Goal: Use online tool/utility: Utilize a website feature to perform a specific function

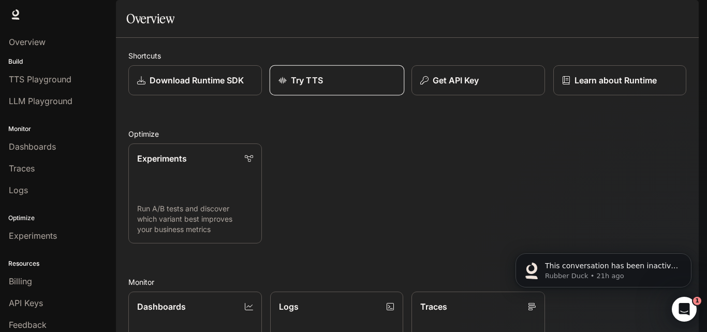
click at [341, 86] on div "Try TTS" at bounding box center [336, 80] width 117 height 12
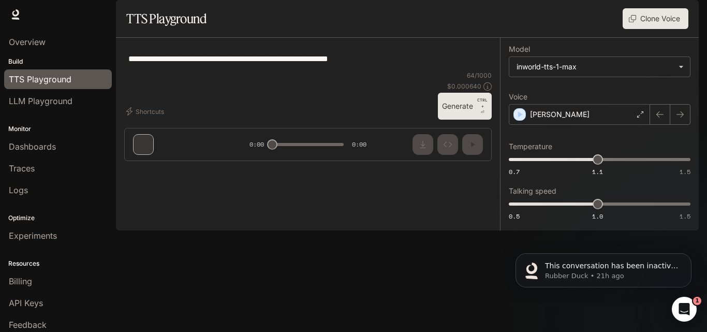
type textarea "**********"
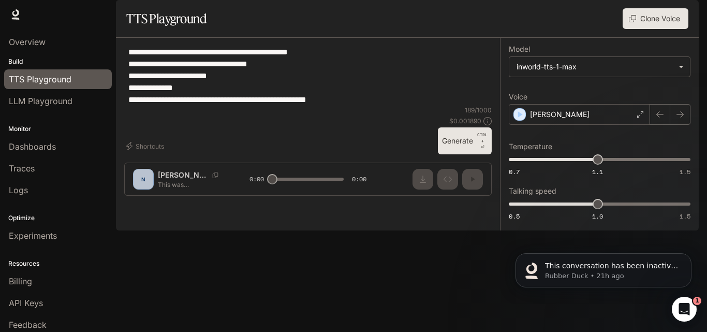
drag, startPoint x: 357, startPoint y: 124, endPoint x: 115, endPoint y: 72, distance: 247.8
click at [116, 72] on main "**********" at bounding box center [407, 115] width 583 height 230
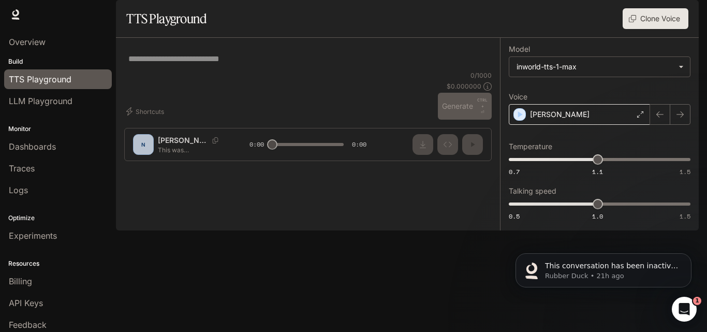
click at [611, 125] on div "[PERSON_NAME]" at bounding box center [579, 114] width 141 height 21
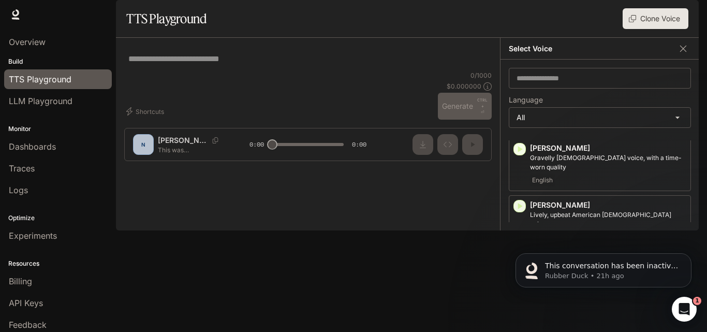
scroll to position [2544, 0]
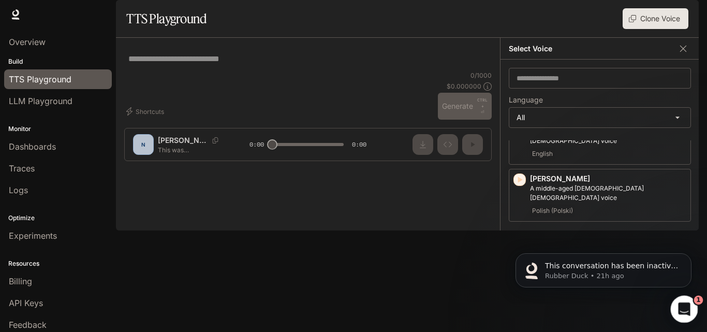
click at [686, 304] on icon "Open Intercom Messenger" at bounding box center [683, 307] width 17 height 17
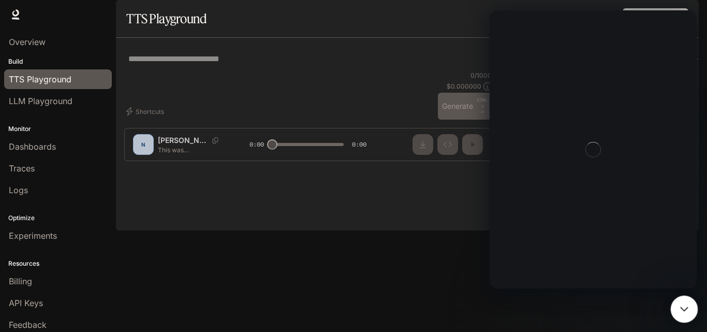
scroll to position [0, 0]
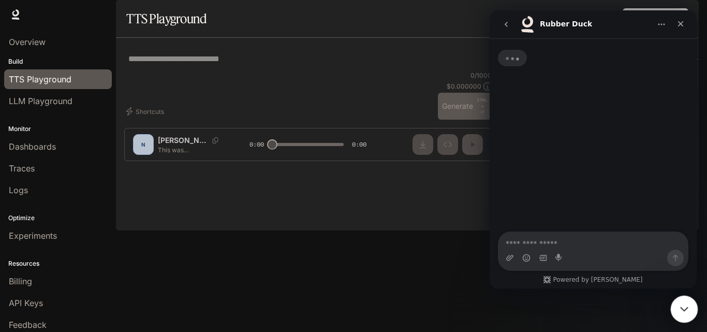
click at [686, 303] on icon "Close Intercom Messenger" at bounding box center [683, 307] width 12 height 12
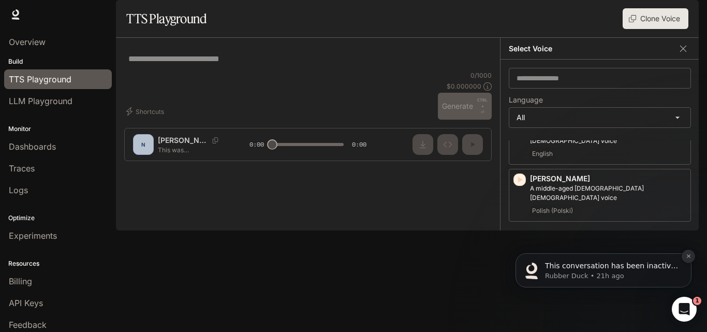
click at [688, 257] on icon "Dismiss notification" at bounding box center [689, 256] width 6 height 6
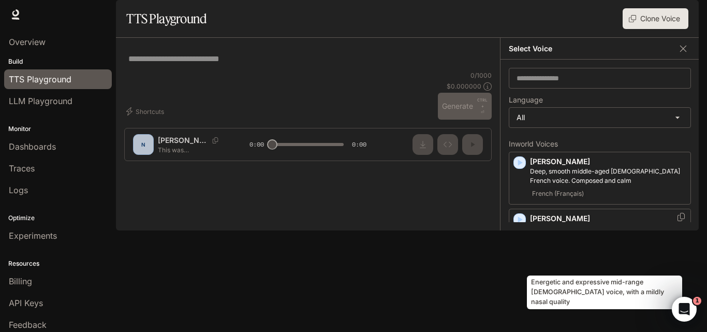
scroll to position [12, 0]
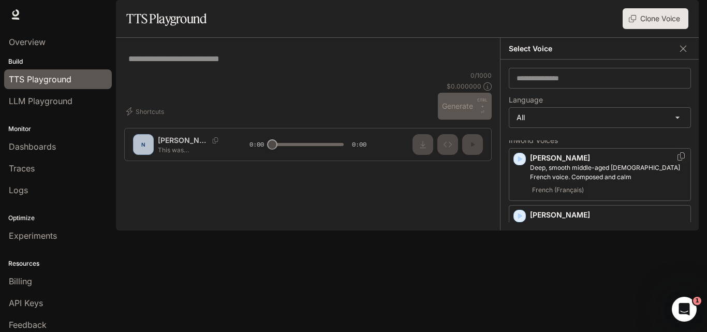
click at [520, 164] on icon "button" at bounding box center [520, 159] width 10 height 10
click at [523, 221] on icon "button" at bounding box center [520, 216] width 10 height 10
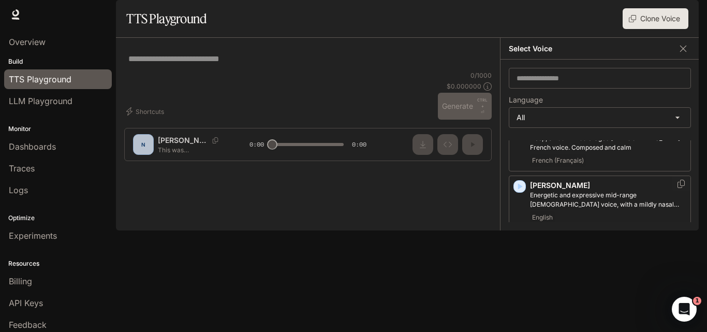
scroll to position [45, 0]
click at [523, 245] on icon "button" at bounding box center [520, 240] width 10 height 10
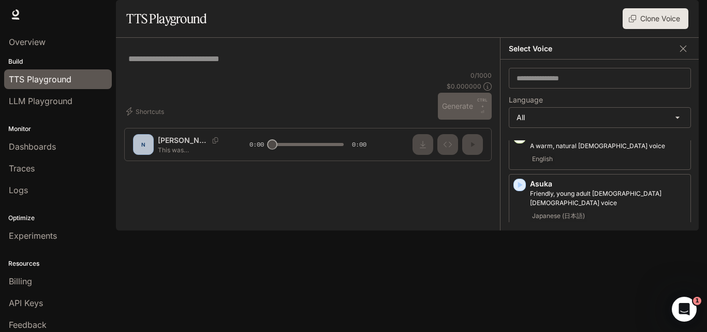
scroll to position [145, 0]
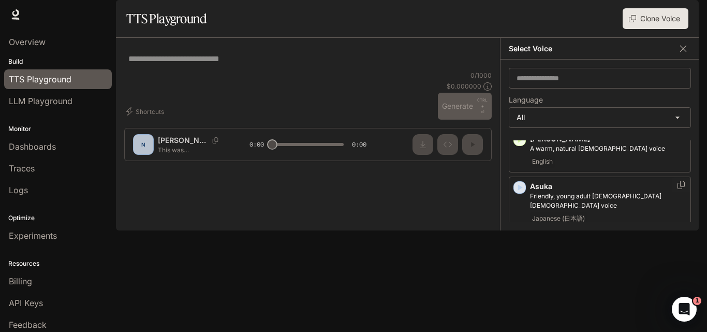
click at [521, 193] on icon "button" at bounding box center [520, 187] width 10 height 10
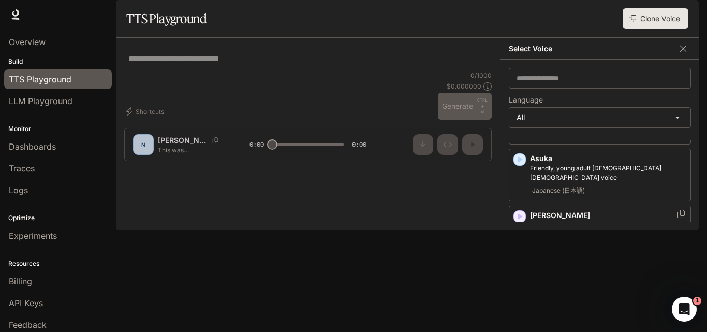
scroll to position [181, 0]
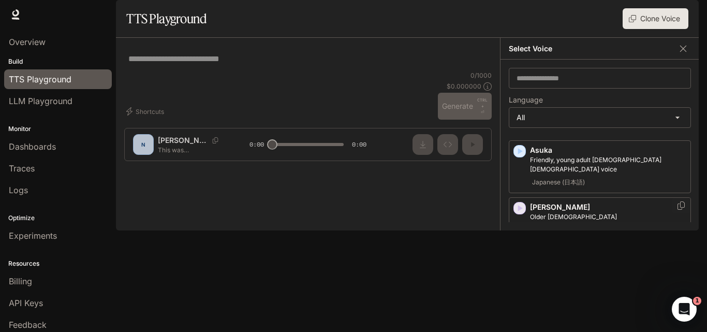
click at [518, 211] on icon "button" at bounding box center [520, 208] width 5 height 6
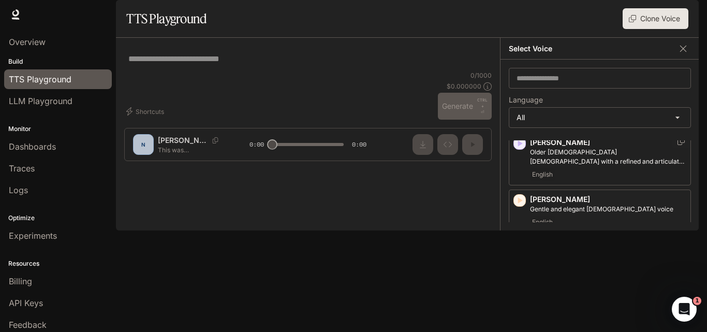
scroll to position [254, 0]
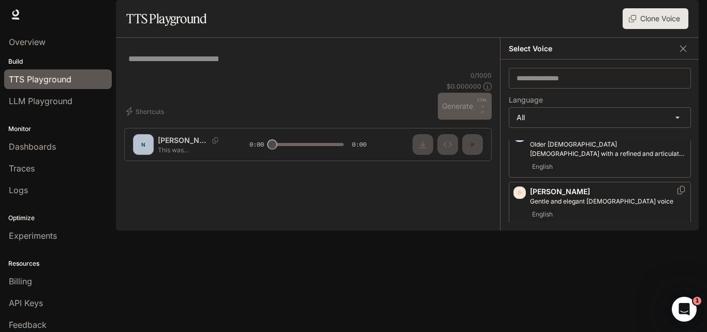
click at [520, 196] on icon "button" at bounding box center [520, 192] width 5 height 6
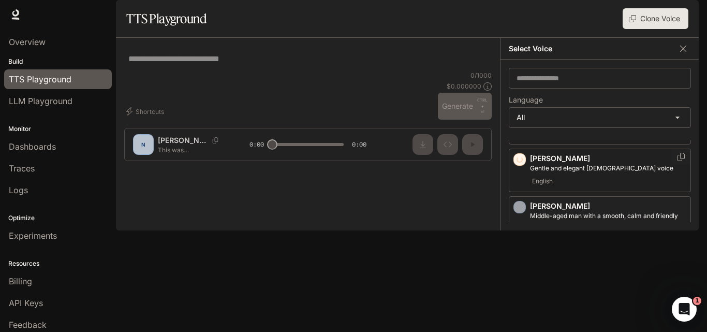
scroll to position [290, 0]
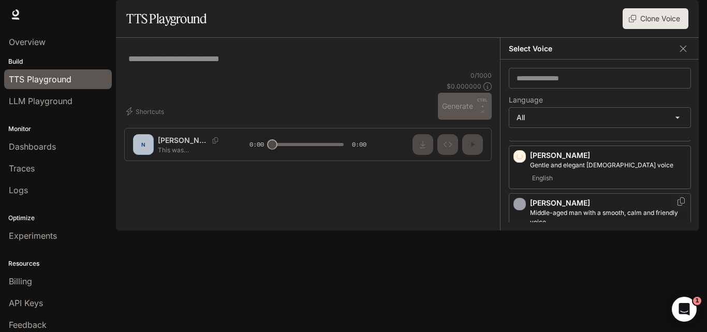
click at [520, 224] on div "[PERSON_NAME] Middle-aged man with a smooth, calm and friendly voice English" at bounding box center [600, 219] width 182 height 53
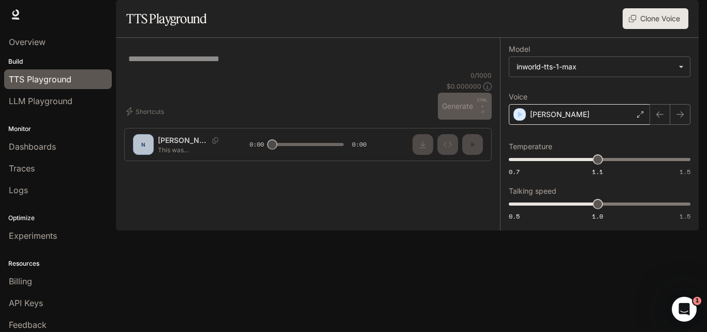
click at [588, 125] on div "[PERSON_NAME]" at bounding box center [579, 114] width 141 height 21
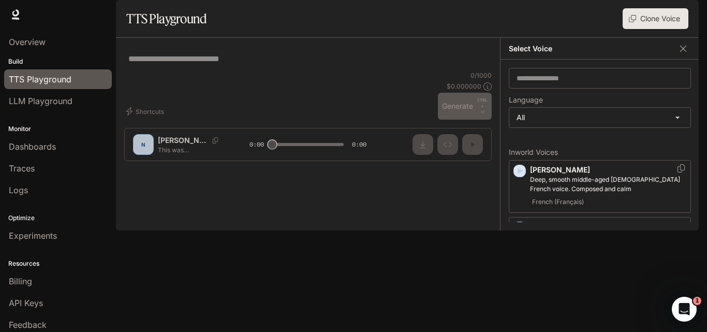
click at [518, 176] on icon "button" at bounding box center [520, 171] width 10 height 10
click at [203, 71] on div "* ​" at bounding box center [308, 58] width 368 height 25
click at [198, 71] on div "* ​" at bounding box center [307, 58] width 359 height 25
paste textarea "**********"
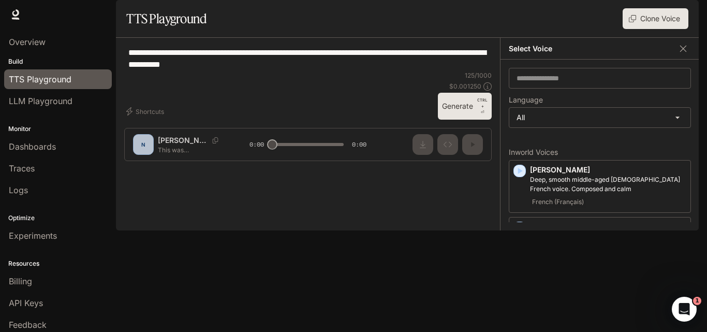
type textarea "**********"
click at [468, 120] on button "Generate CTRL + ⏎" at bounding box center [465, 106] width 54 height 27
click at [592, 194] on p "Deep, smooth middle-aged [DEMOGRAPHIC_DATA] French voice. Composed and calm" at bounding box center [608, 184] width 156 height 19
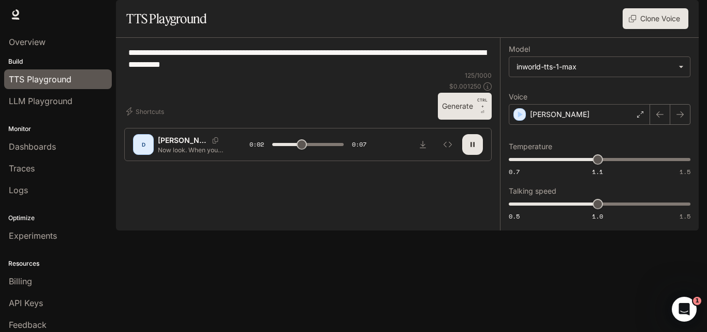
click at [446, 120] on button "Generate CTRL + ⏎" at bounding box center [465, 106] width 54 height 27
click at [579, 125] on div "[PERSON_NAME]" at bounding box center [579, 114] width 141 height 21
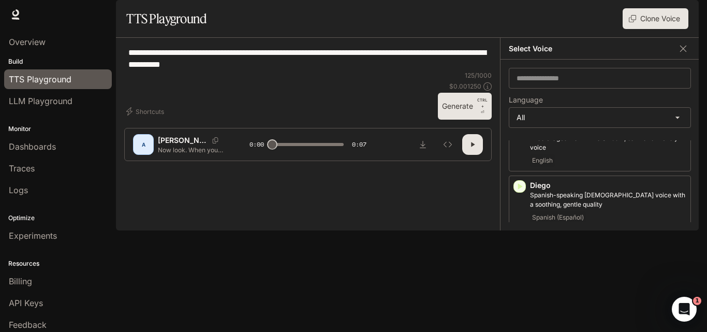
scroll to position [399, 0]
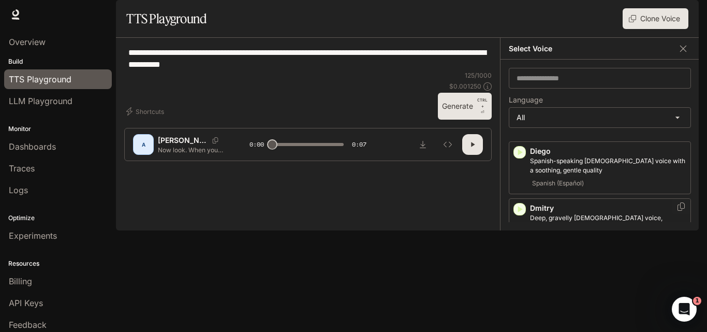
click at [519, 214] on icon "button" at bounding box center [520, 209] width 10 height 10
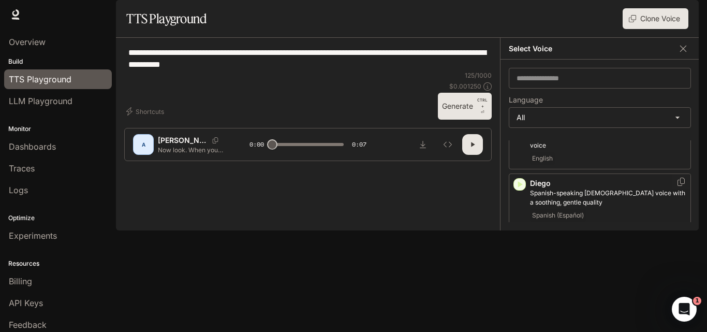
click at [520, 189] on icon "button" at bounding box center [520, 184] width 10 height 10
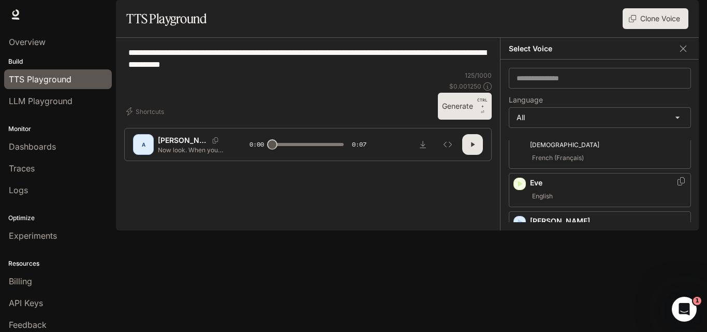
scroll to position [769, 0]
click at [519, 181] on icon "button" at bounding box center [520, 180] width 5 height 6
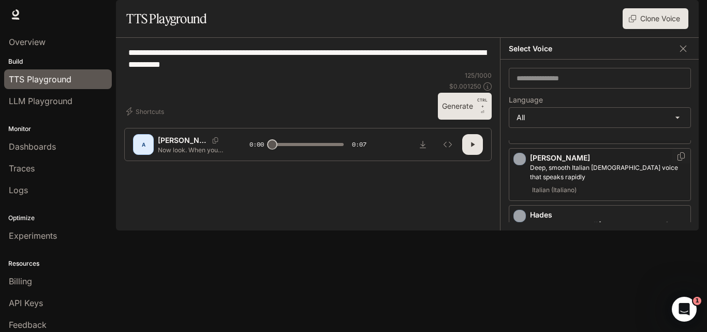
scroll to position [834, 0]
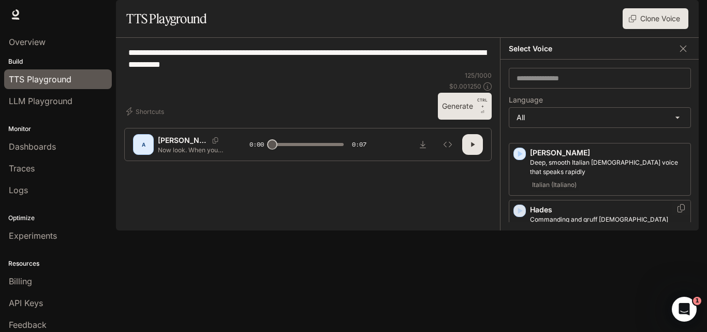
click at [521, 211] on icon "button" at bounding box center [520, 211] width 5 height 6
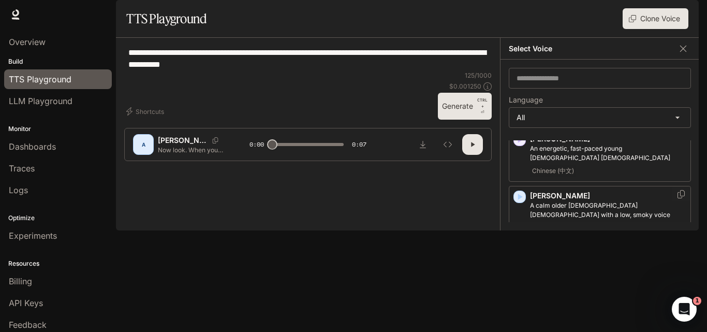
scroll to position [1115, 0]
click at [518, 249] on icon "button" at bounding box center [520, 252] width 5 height 6
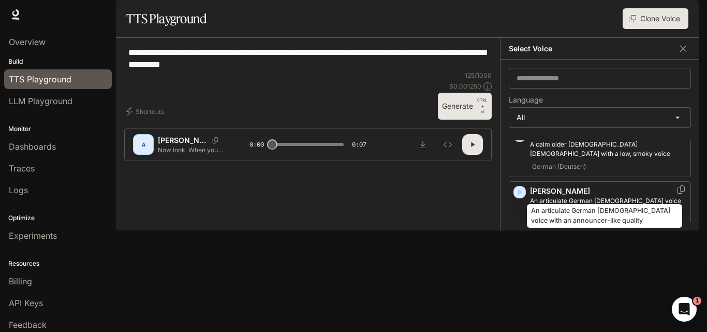
scroll to position [1176, 0]
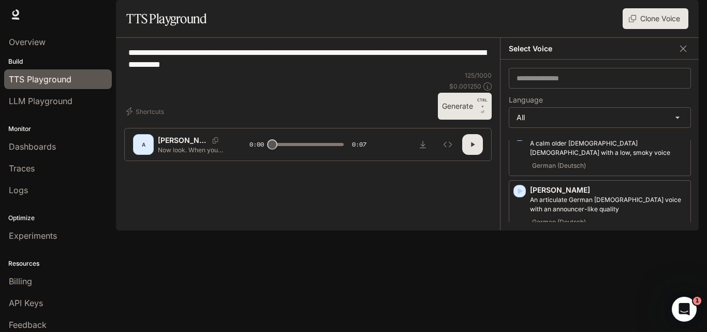
click at [523, 243] on icon "button" at bounding box center [520, 248] width 10 height 10
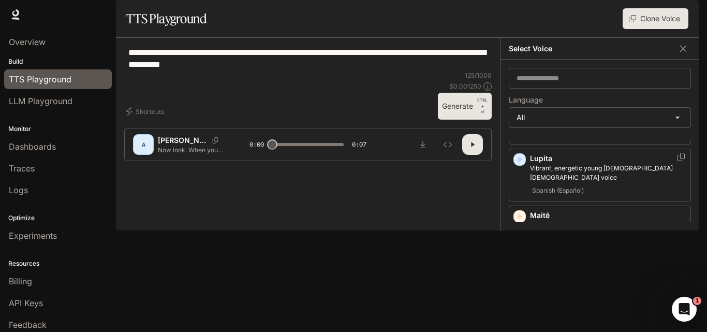
scroll to position [1441, 0]
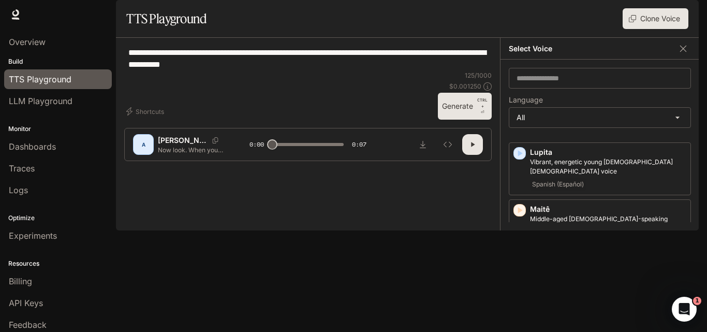
click at [520, 264] on icon "button" at bounding box center [520, 267] width 5 height 6
click at [407, 71] on div "**********" at bounding box center [308, 58] width 368 height 25
click at [686, 54] on icon "button" at bounding box center [683, 48] width 10 height 10
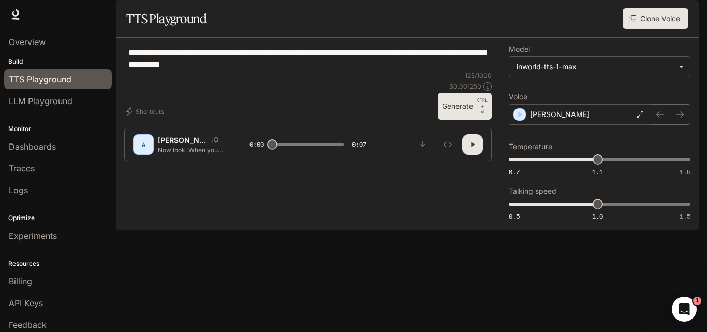
click at [476, 149] on icon "button" at bounding box center [473, 144] width 8 height 8
click at [580, 125] on div "[PERSON_NAME]" at bounding box center [579, 114] width 141 height 21
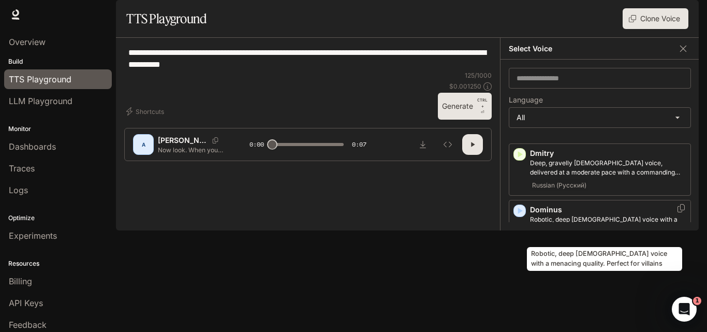
scroll to position [443, 0]
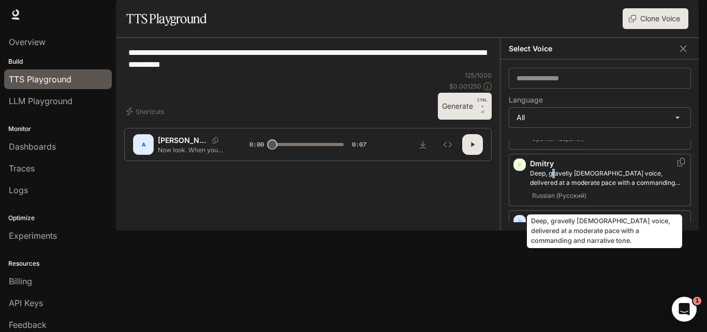
click at [555, 187] on p "Deep, gravelly [DEMOGRAPHIC_DATA] voice, delivered at a moderate pace with a co…" at bounding box center [608, 178] width 156 height 19
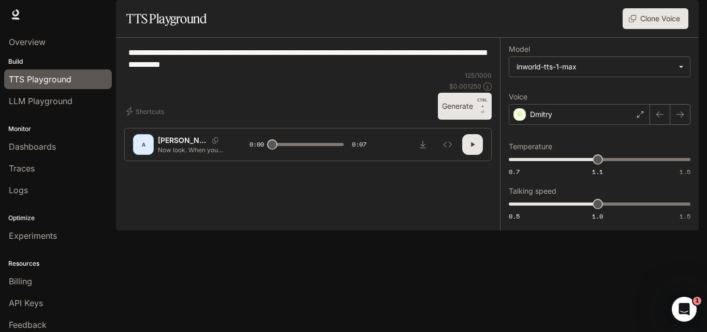
click at [466, 120] on button "Generate CTRL + ⏎" at bounding box center [465, 106] width 54 height 27
click at [601, 125] on div "Dmitry" at bounding box center [579, 114] width 141 height 21
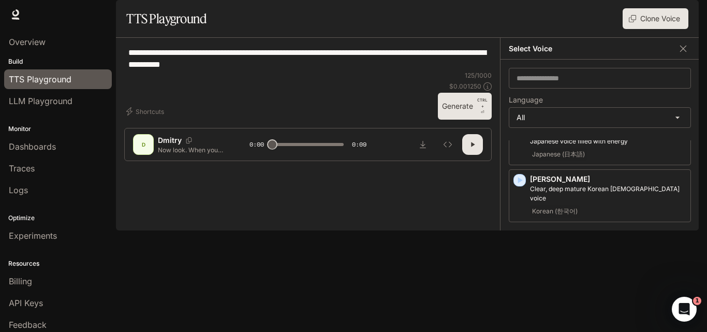
scroll to position [2544, 0]
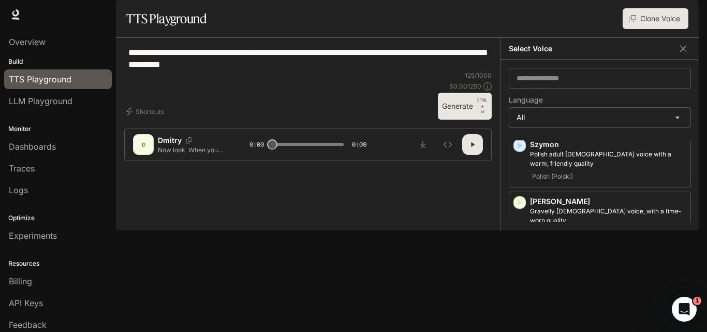
scroll to position [2347, 0]
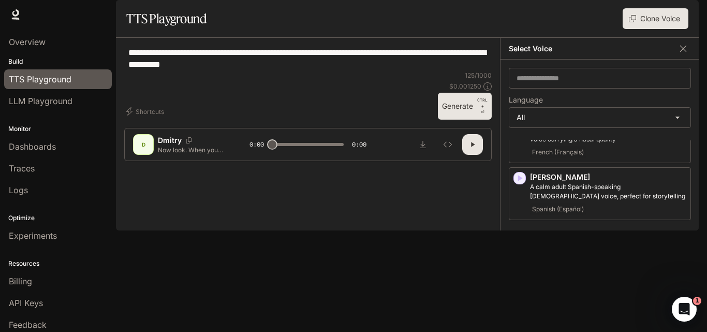
scroll to position [1634, 0]
click at [519, 290] on icon "button" at bounding box center [520, 293] width 5 height 6
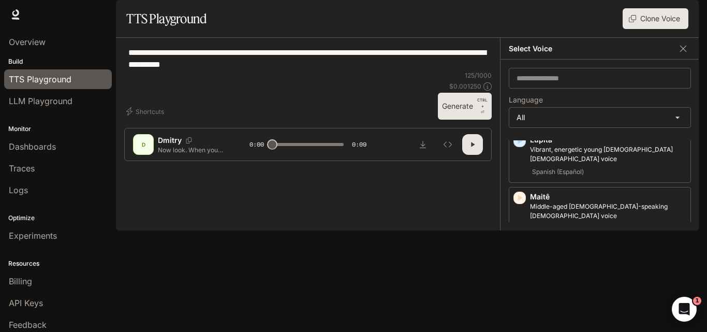
scroll to position [1453, 0]
click at [519, 298] on icon "button" at bounding box center [520, 303] width 10 height 10
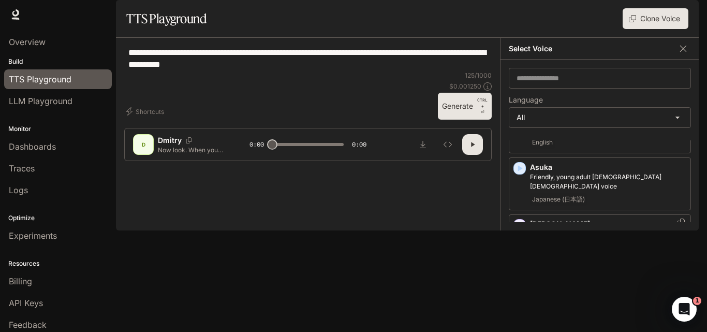
scroll to position [0, 0]
click at [520, 233] on icon "button" at bounding box center [520, 228] width 10 height 10
click at [520, 231] on icon "button" at bounding box center [520, 228] width 5 height 6
click at [380, 166] on div at bounding box center [308, 135] width 249 height 62
click at [424, 71] on div "**********" at bounding box center [308, 58] width 368 height 25
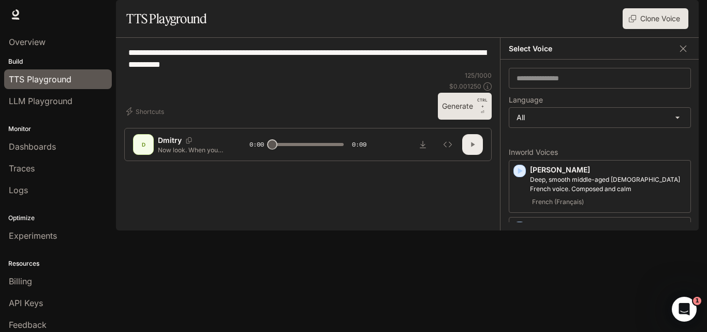
click at [475, 149] on icon "button" at bounding box center [473, 144] width 8 height 8
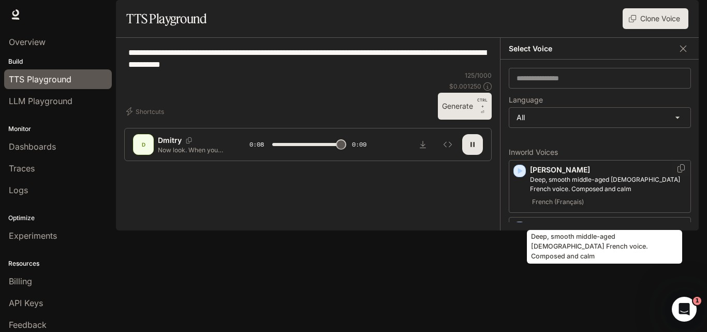
click at [573, 194] on p "Deep, smooth middle-aged [DEMOGRAPHIC_DATA] French voice. Composed and calm" at bounding box center [608, 184] width 156 height 19
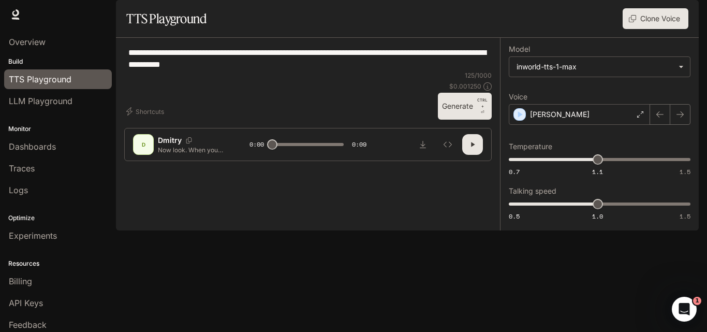
click at [454, 120] on button "Generate CTRL + ⏎" at bounding box center [465, 106] width 54 height 27
click at [539, 120] on p "[PERSON_NAME]" at bounding box center [560, 114] width 60 height 10
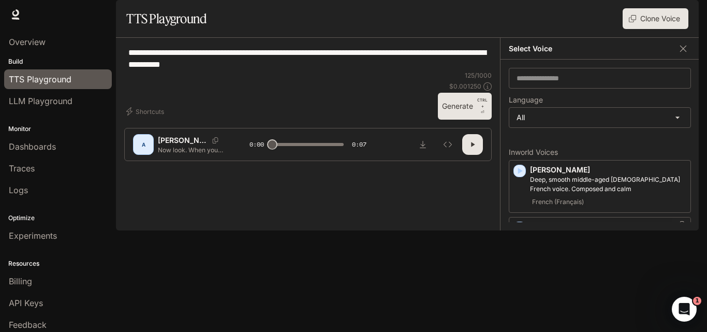
click at [534, 248] on div "[PERSON_NAME] and expressive mid-range [DEMOGRAPHIC_DATA] voice, with a mildly …" at bounding box center [600, 243] width 182 height 53
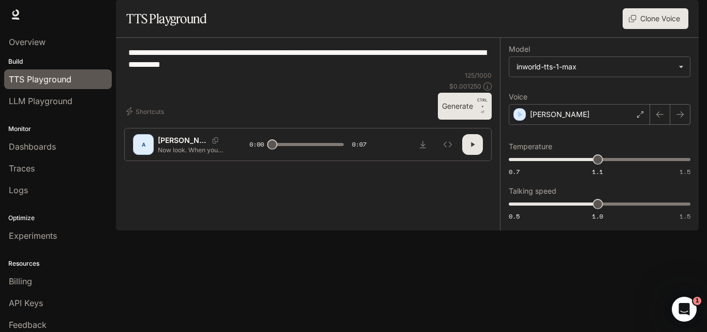
click at [472, 120] on button "Generate CTRL + ⏎" at bounding box center [465, 106] width 54 height 27
type input "*"
drag, startPoint x: 322, startPoint y: 98, endPoint x: 79, endPoint y: 78, distance: 243.1
click at [116, 78] on main "**********" at bounding box center [407, 115] width 583 height 230
paste textarea "**********"
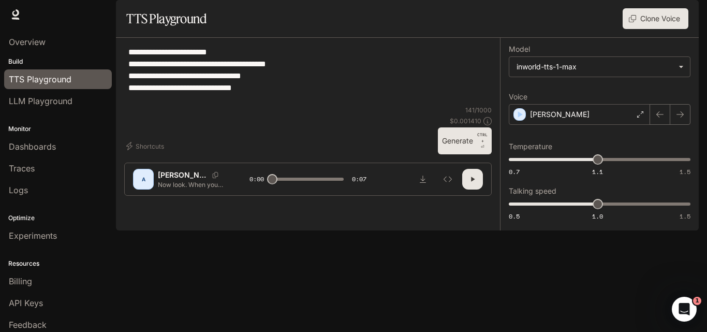
type textarea "**********"
click at [453, 154] on button "Generate CTRL + ⏎" at bounding box center [465, 140] width 54 height 27
type input "*"
